Goal: Task Accomplishment & Management: Use online tool/utility

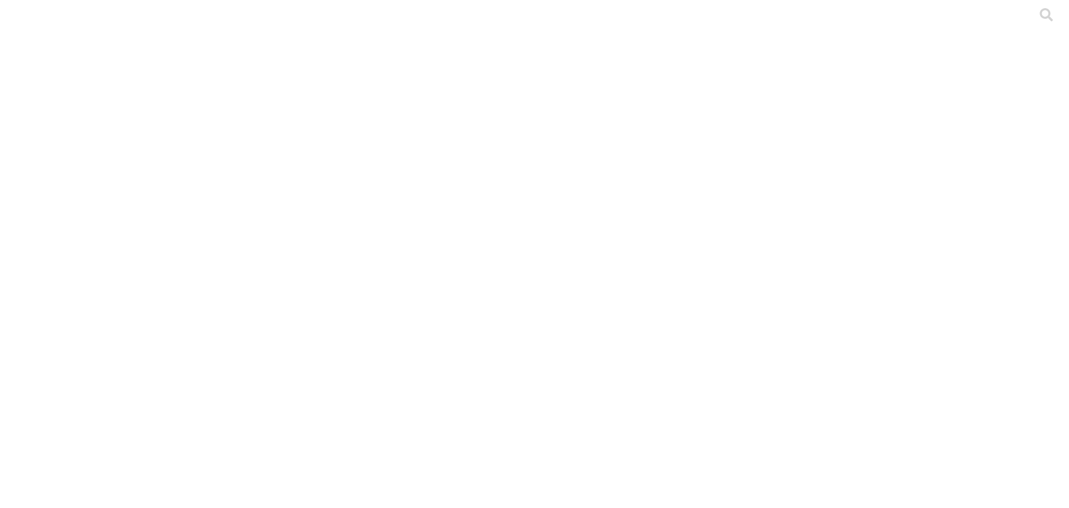
drag, startPoint x: 680, startPoint y: 180, endPoint x: 625, endPoint y: 187, distance: 54.9
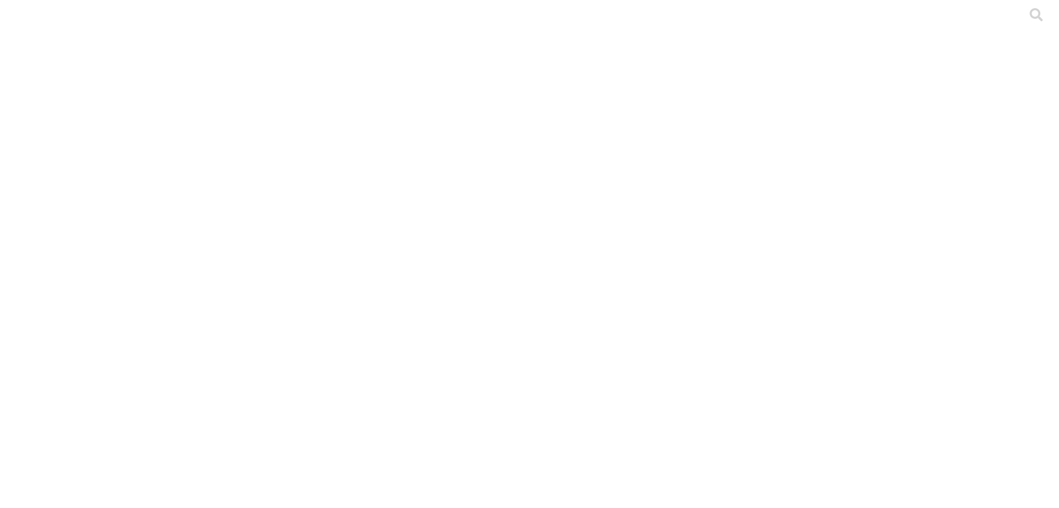
drag, startPoint x: 812, startPoint y: 188, endPoint x: 723, endPoint y: 177, distance: 89.0
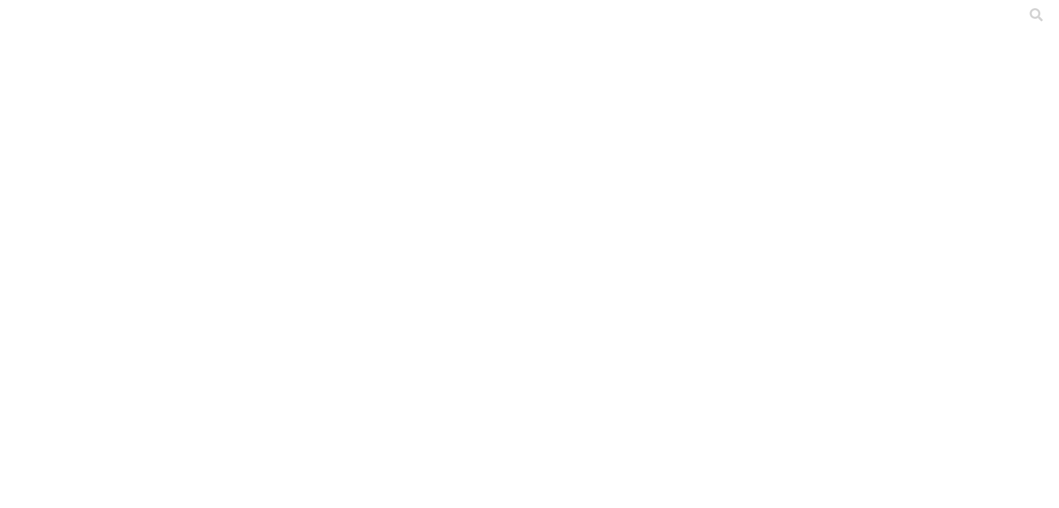
type input "[PERSON_NAME] 2025"
